Goal: Task Accomplishment & Management: Use online tool/utility

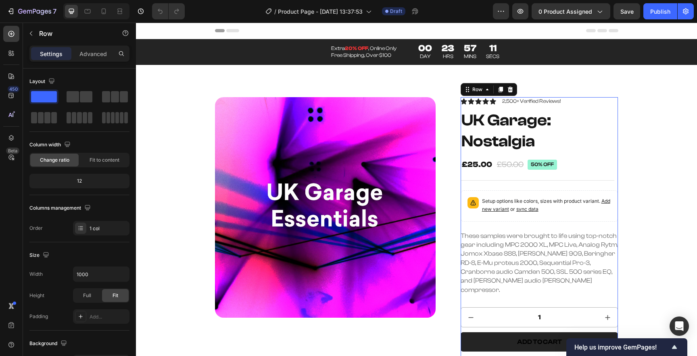
click at [532, 185] on div "Icon Icon Icon Icon Icon Icon List 2,500+ Verified Reviews! Text Block Row UK G…" at bounding box center [539, 287] width 158 height 380
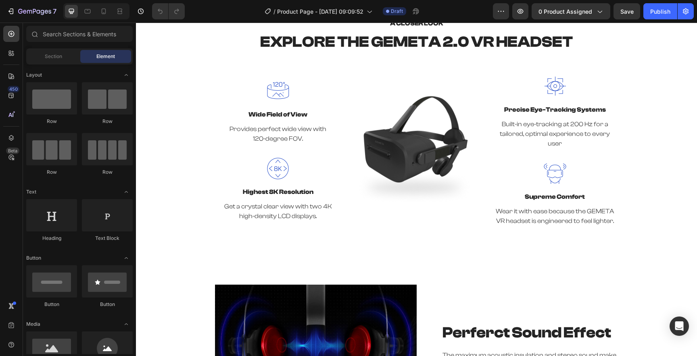
scroll to position [960, 0]
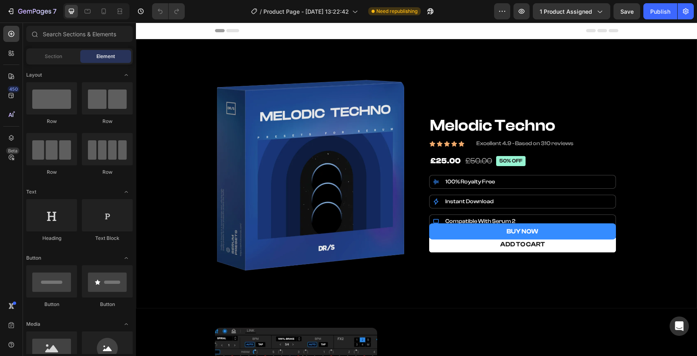
scroll to position [37, 0]
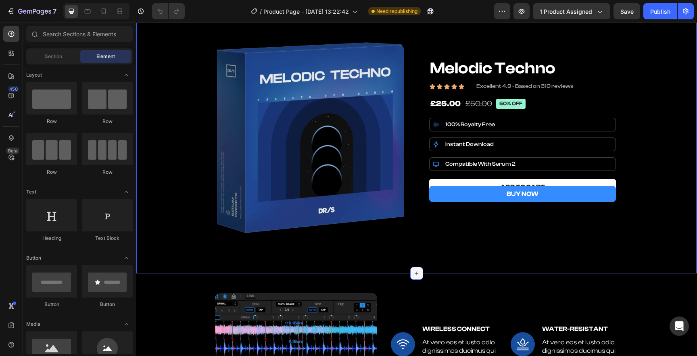
click at [414, 270] on icon at bounding box center [416, 273] width 6 height 6
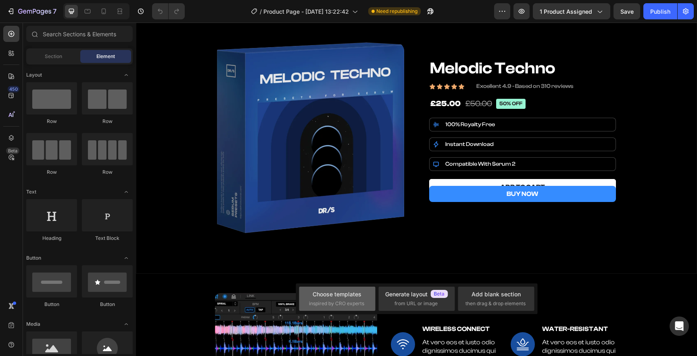
click at [358, 296] on div "Choose templates" at bounding box center [336, 294] width 49 height 8
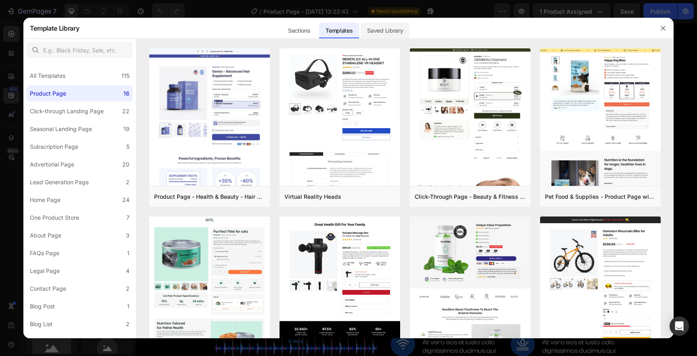
click at [386, 30] on div "Saved Library" at bounding box center [384, 31] width 49 height 16
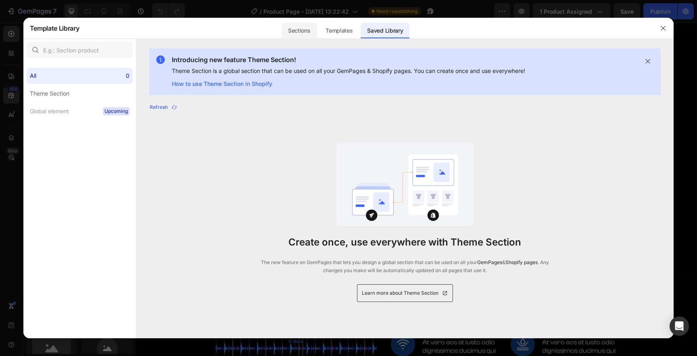
click at [297, 25] on div "Sections" at bounding box center [298, 31] width 35 height 16
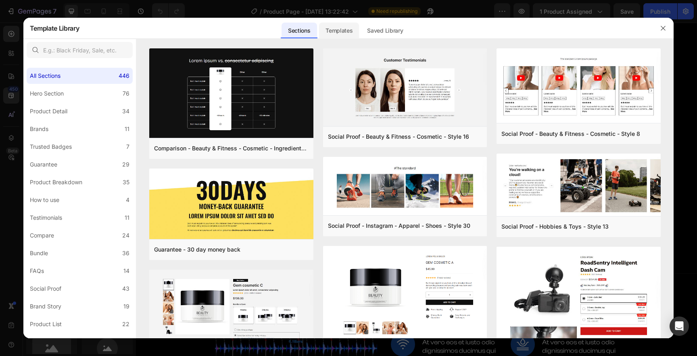
click at [330, 33] on div "Templates" at bounding box center [339, 31] width 40 height 16
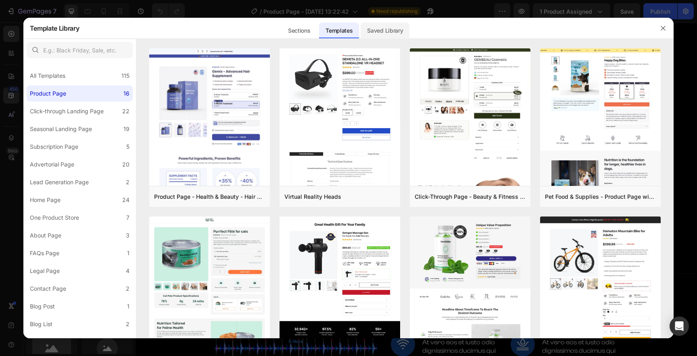
click at [382, 31] on div "Saved Library" at bounding box center [384, 31] width 49 height 16
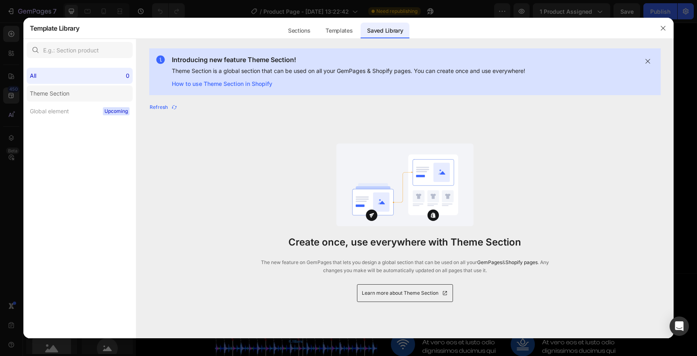
click at [62, 96] on div "Theme Section" at bounding box center [50, 94] width 40 height 10
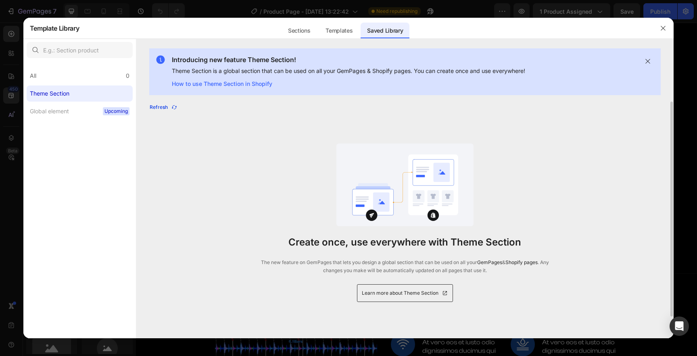
click at [162, 108] on div "Refresh" at bounding box center [164, 107] width 28 height 7
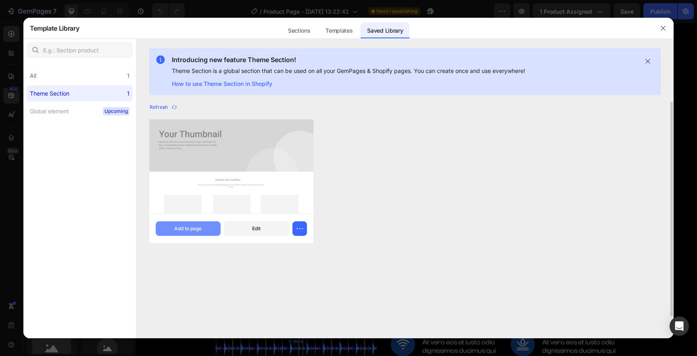
click at [203, 224] on button "Add to page" at bounding box center [188, 228] width 65 height 15
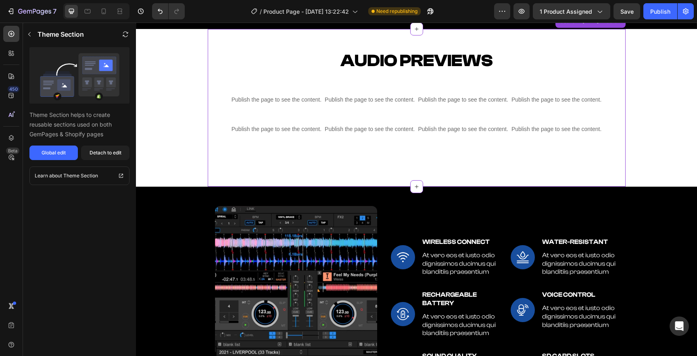
scroll to position [285, 0]
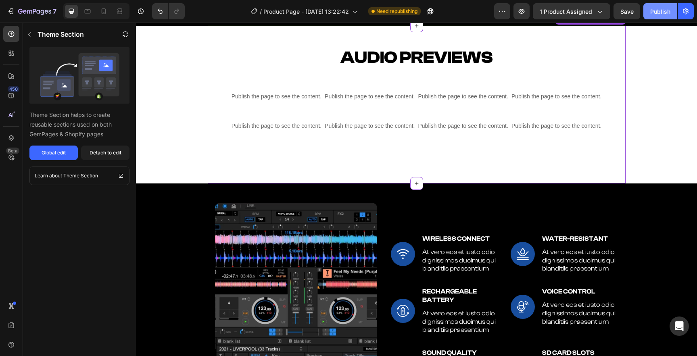
click at [650, 15] on button "Publish" at bounding box center [660, 11] width 34 height 16
click at [579, 15] on span "1 product assigned" at bounding box center [565, 11] width 52 height 8
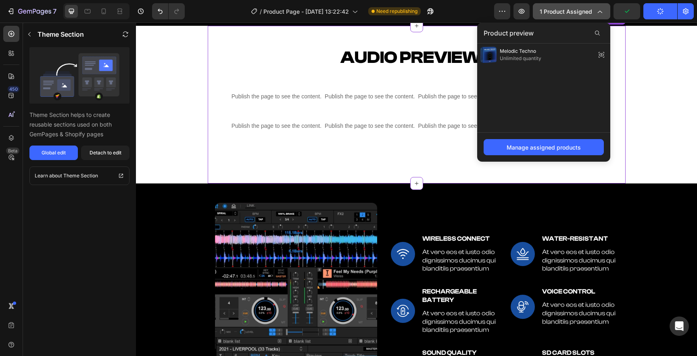
click at [579, 15] on span "1 product assigned" at bounding box center [565, 11] width 52 height 8
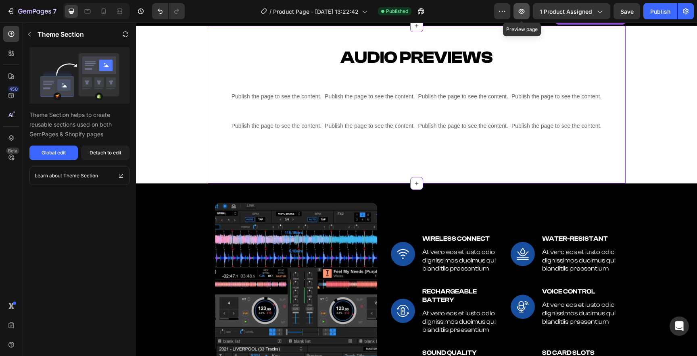
click at [520, 15] on button "button" at bounding box center [521, 11] width 16 height 16
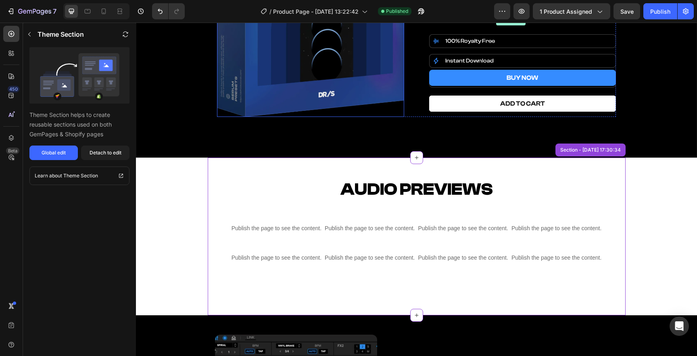
scroll to position [158, 0]
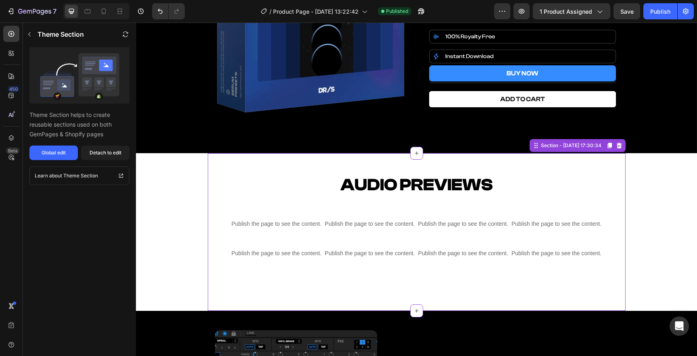
click at [252, 199] on div "Audio Previews Heading" at bounding box center [416, 189] width 370 height 32
click at [277, 207] on div "Publish the page to see the content. Custom Code Publish the page to see the co…" at bounding box center [416, 219] width 370 height 29
click at [311, 177] on h2 "Audio Previews" at bounding box center [416, 185] width 370 height 24
click at [101, 155] on div "Detach to edit" at bounding box center [106, 152] width 32 height 7
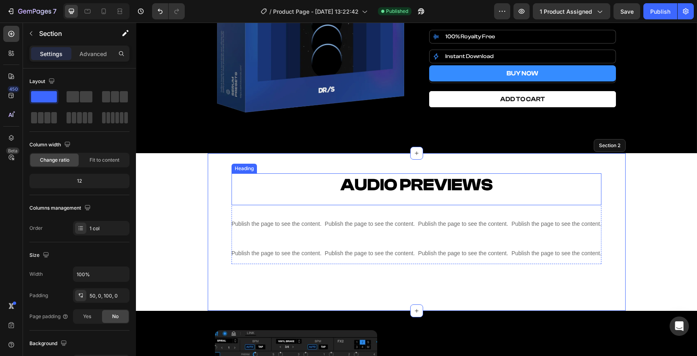
click at [264, 180] on h2 "Audio Previews" at bounding box center [416, 185] width 370 height 24
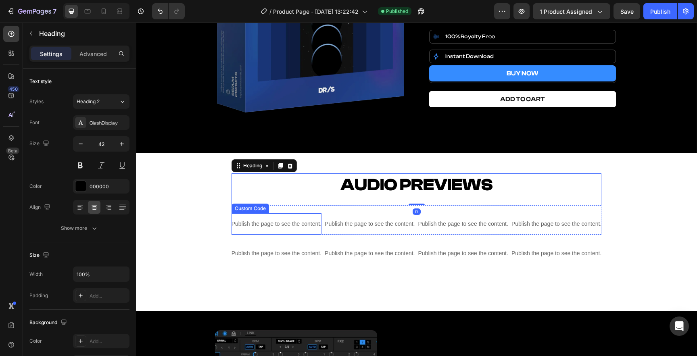
click at [293, 214] on div "Publish the page to see the content." at bounding box center [276, 223] width 90 height 21
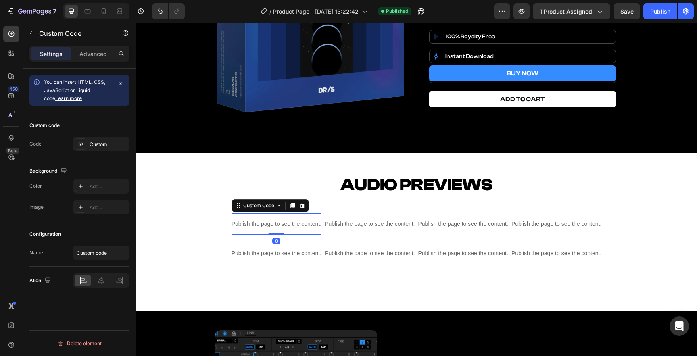
click at [293, 214] on div "Publish the page to see the content." at bounding box center [276, 223] width 90 height 21
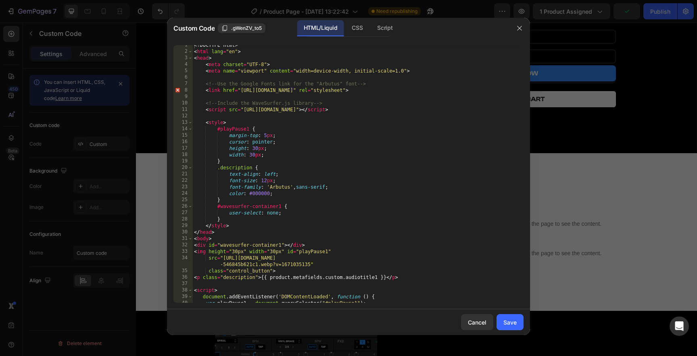
scroll to position [0, 0]
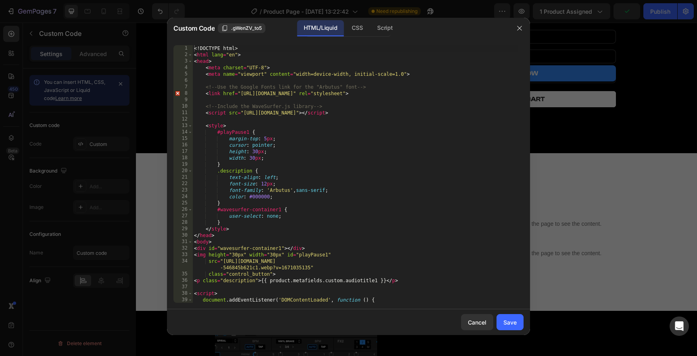
click at [261, 196] on div "<! DOCTYPE html > < html lang = "en" > < head > < meta charset = "UTF-8" > < me…" at bounding box center [354, 180] width 325 height 271
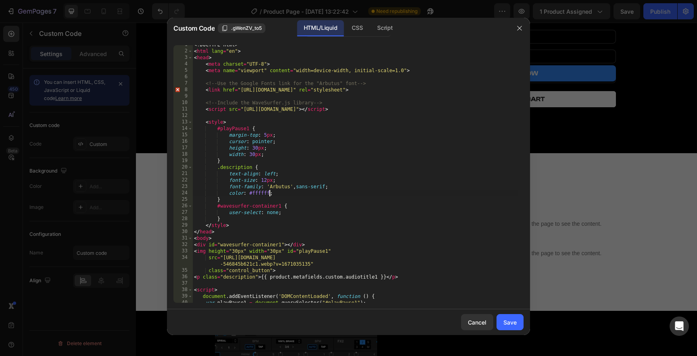
click at [257, 194] on div "<! DOCTYPE html > < html lang = "en" > < head > < meta charset = "UTF-8" > < me…" at bounding box center [354, 177] width 325 height 271
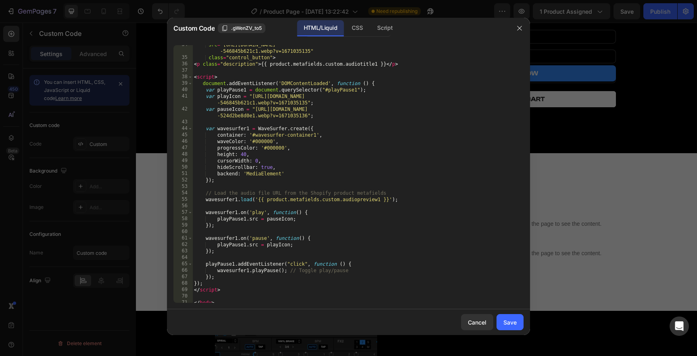
scroll to position [233, 0]
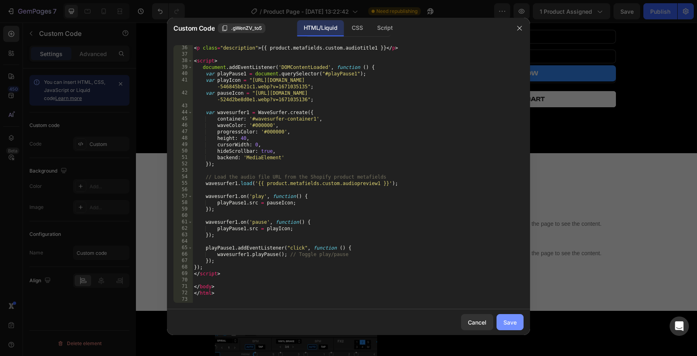
type textarea "color: #ffffff;"
click at [518, 323] on button "Save" at bounding box center [509, 322] width 27 height 16
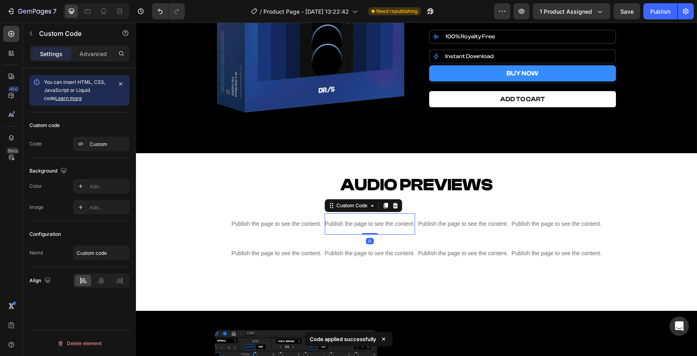
click at [345, 220] on p "Publish the page to see the content." at bounding box center [370, 224] width 90 height 8
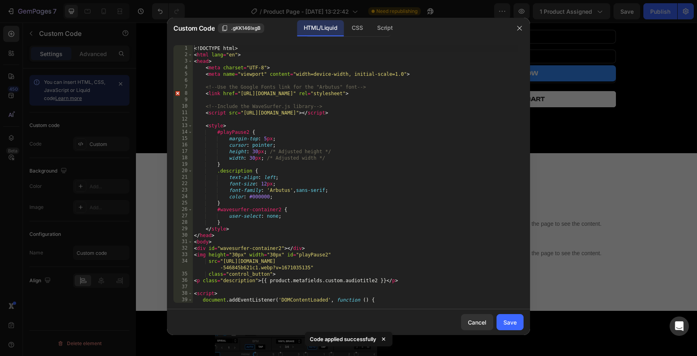
click at [262, 195] on div "<! DOCTYPE html > < html lang = "en" > < head > < meta charset = "UTF-8" > < me…" at bounding box center [354, 180] width 325 height 271
paste textarea "ffffff"
type textarea "color: #ffffff;"
click at [510, 318] on div "Save" at bounding box center [509, 322] width 13 height 8
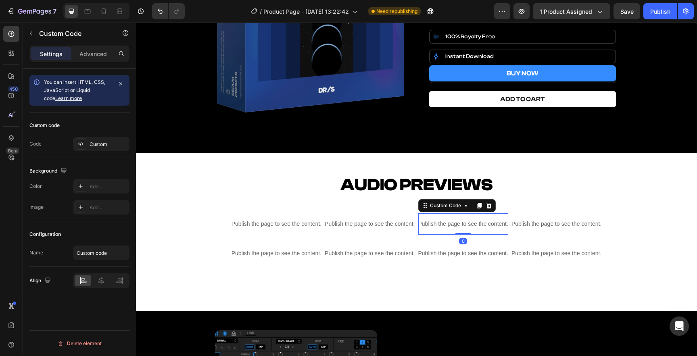
click at [437, 220] on p "Publish the page to see the content." at bounding box center [463, 224] width 90 height 8
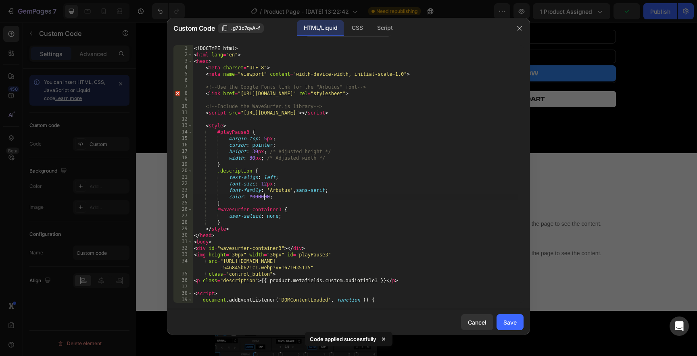
click at [263, 197] on div "<! DOCTYPE html > < html lang = "en" > < head > < meta charset = "UTF-8" > < me…" at bounding box center [354, 180] width 325 height 271
paste textarea "ffffff"
type textarea "color: #ffffff;"
click at [509, 319] on div "Save" at bounding box center [509, 322] width 13 height 8
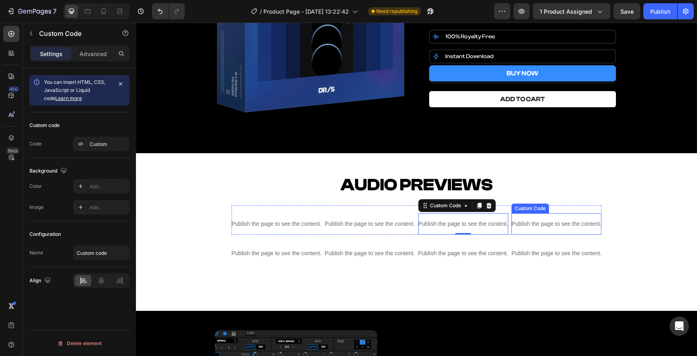
click at [546, 220] on p "Publish the page to see the content." at bounding box center [556, 224] width 90 height 8
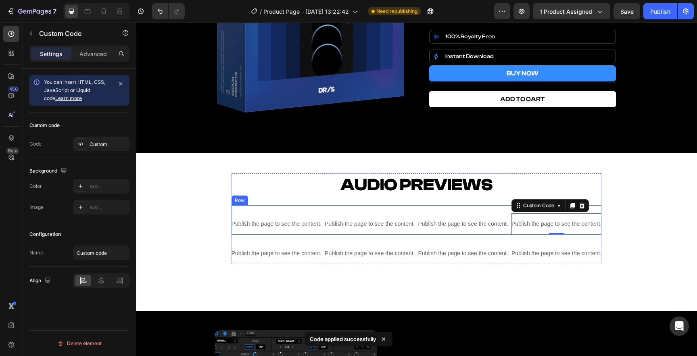
click at [283, 207] on div "Publish the page to see the content. Custom Code Publish the page to see the co…" at bounding box center [416, 219] width 370 height 29
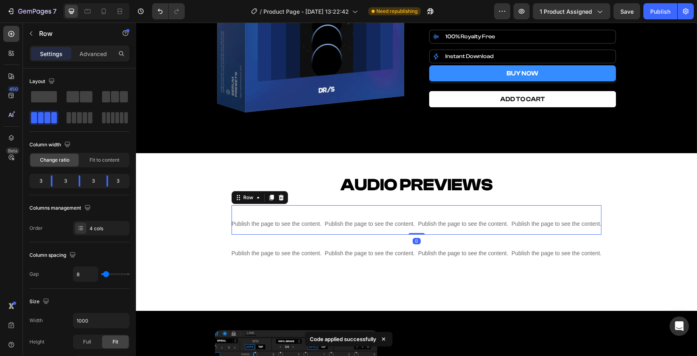
click at [273, 207] on div "Publish the page to see the content. Custom Code Publish the page to see the co…" at bounding box center [416, 219] width 370 height 29
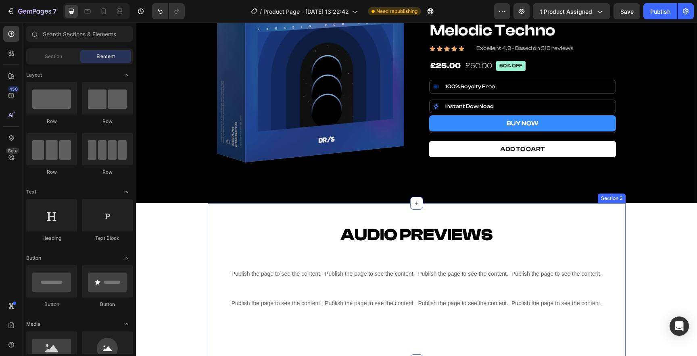
scroll to position [108, 0]
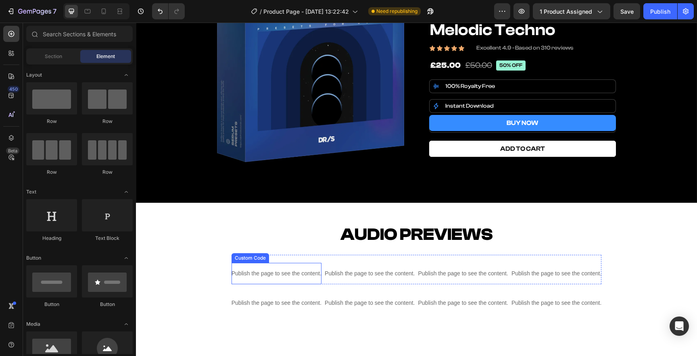
click at [260, 263] on div "Publish the page to see the content." at bounding box center [276, 273] width 90 height 21
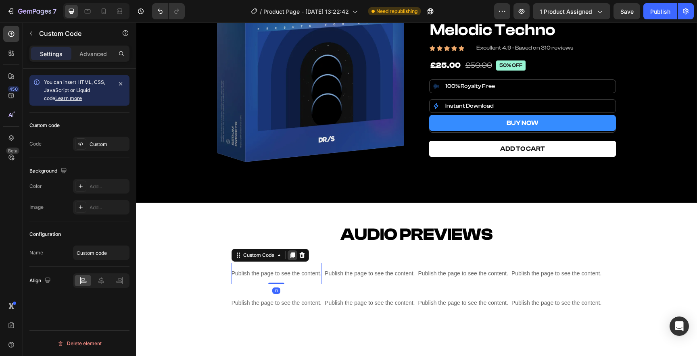
click at [290, 253] on icon at bounding box center [292, 255] width 4 height 6
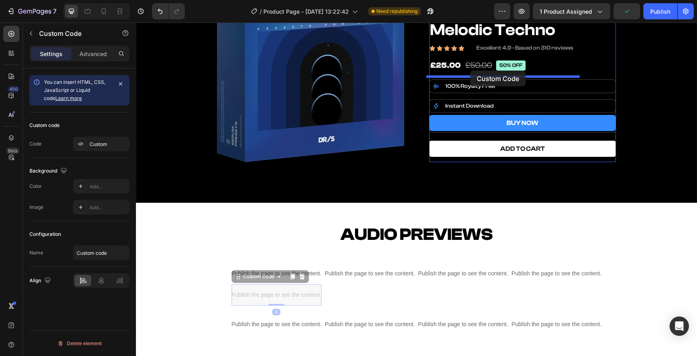
drag, startPoint x: 234, startPoint y: 276, endPoint x: 470, endPoint y: 71, distance: 312.9
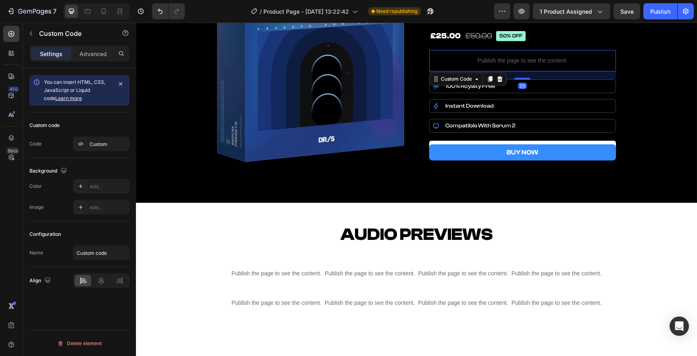
click at [533, 58] on p "Publish the page to see the content." at bounding box center [522, 60] width 187 height 8
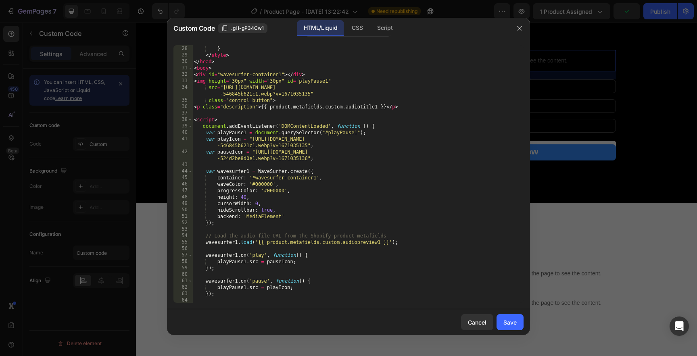
scroll to position [180, 0]
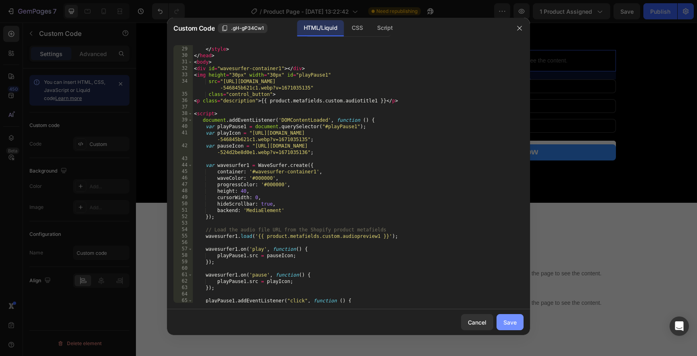
click at [512, 321] on div "Save" at bounding box center [509, 322] width 13 height 8
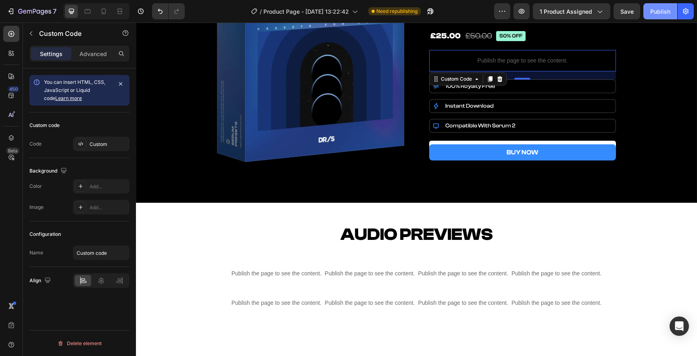
click at [664, 9] on div "Publish" at bounding box center [660, 11] width 20 height 8
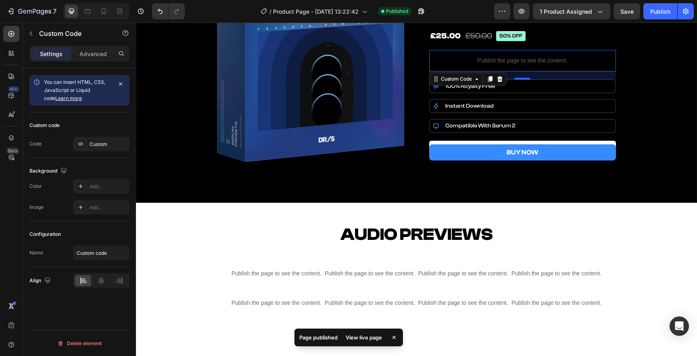
click at [357, 333] on div "View live page" at bounding box center [364, 337] width 46 height 11
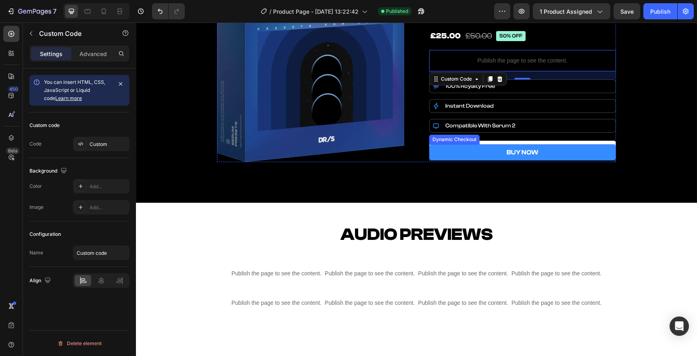
scroll to position [40, 0]
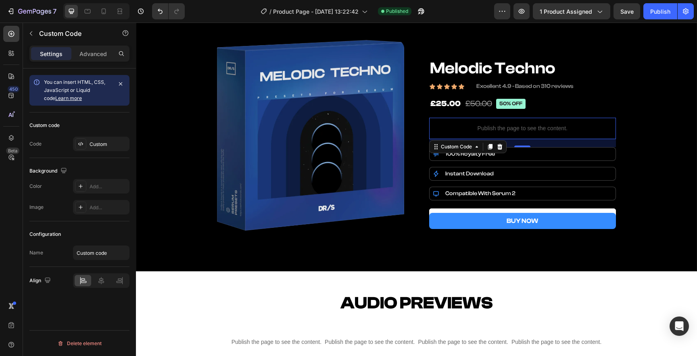
click at [489, 124] on p "Publish the page to see the content." at bounding box center [522, 128] width 187 height 8
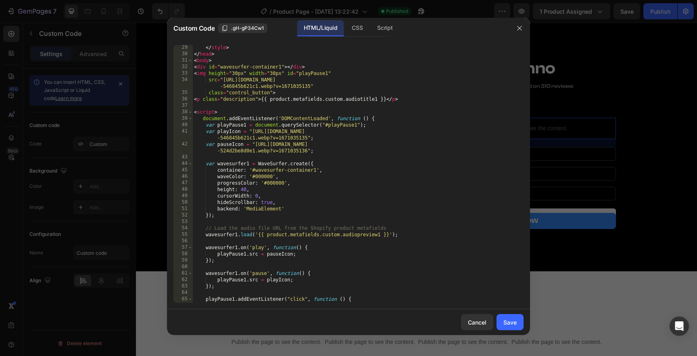
scroll to position [187, 0]
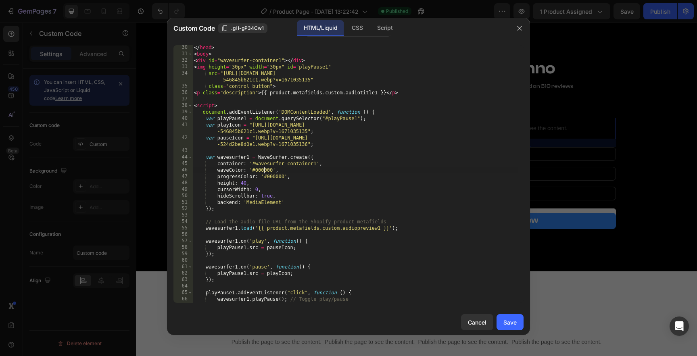
click at [263, 172] on div "</ head > < body > < div id = "wavesurfer-container1" > </ div > < img height =…" at bounding box center [354, 179] width 325 height 271
paste textarea "ffffff"
click at [272, 174] on div "</ head > < body > < div id = "wavesurfer-container1" > </ div > < img height =…" at bounding box center [354, 179] width 325 height 271
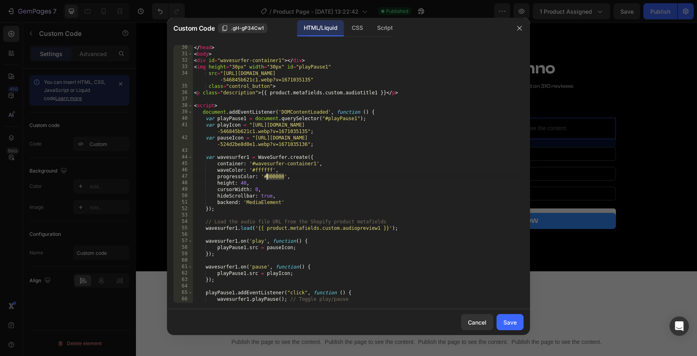
paste textarea "ffffff"
type textarea "progressColor: '#ffffff',"
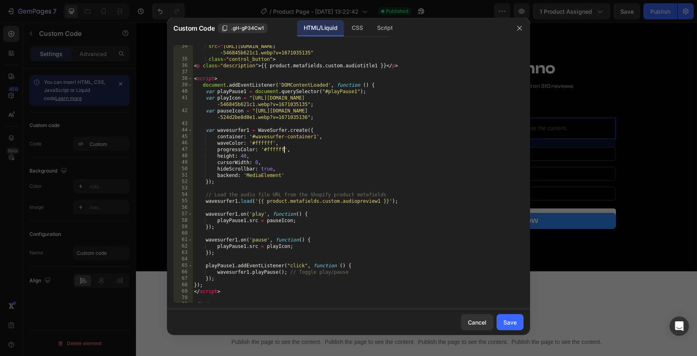
scroll to position [233, 0]
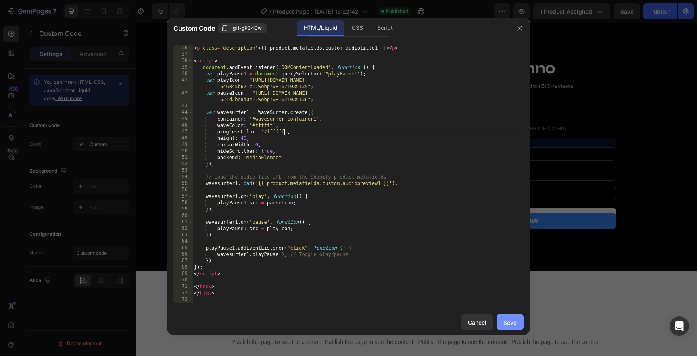
click at [506, 320] on div "Save" at bounding box center [509, 322] width 13 height 8
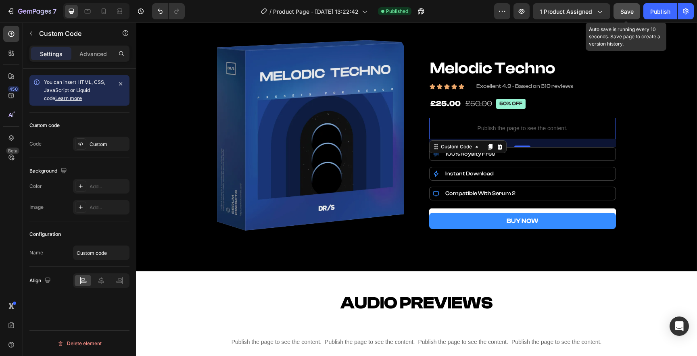
click at [627, 10] on span "Save" at bounding box center [626, 11] width 13 height 7
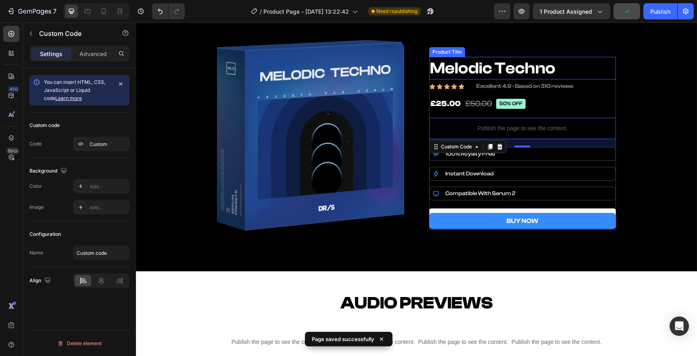
click at [445, 65] on h1 "Melodic Techno" at bounding box center [522, 68] width 187 height 23
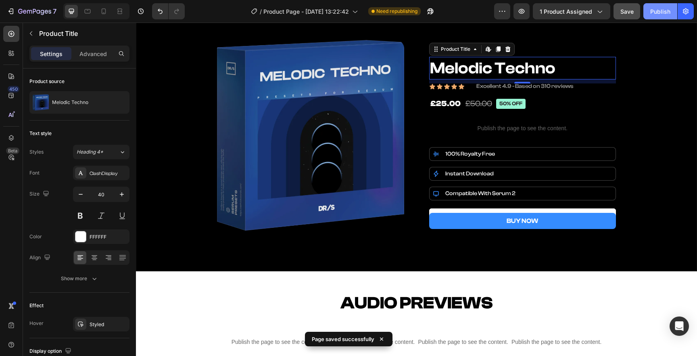
click at [654, 12] on div "Publish" at bounding box center [660, 11] width 20 height 8
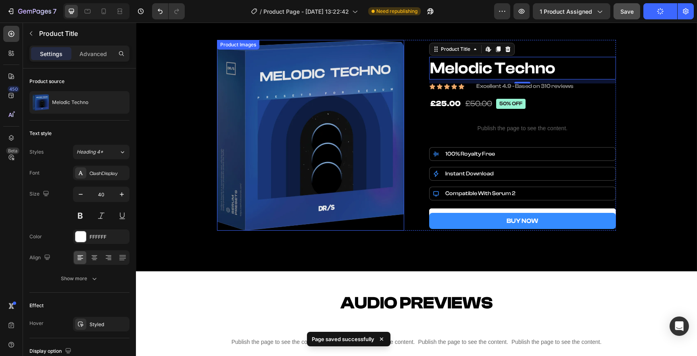
scroll to position [164, 0]
